Goal: Navigation & Orientation: Go to known website

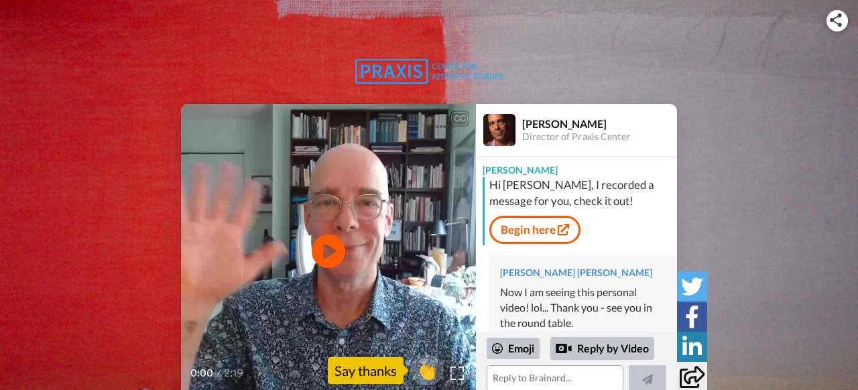
scroll to position [30, 0]
click at [555, 233] on link "Begin here" at bounding box center [534, 230] width 91 height 28
